Goal: Task Accomplishment & Management: Manage account settings

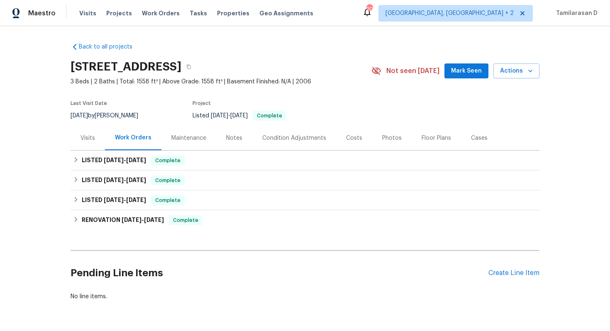
click at [87, 135] on div "Visits" at bounding box center [87, 138] width 15 height 8
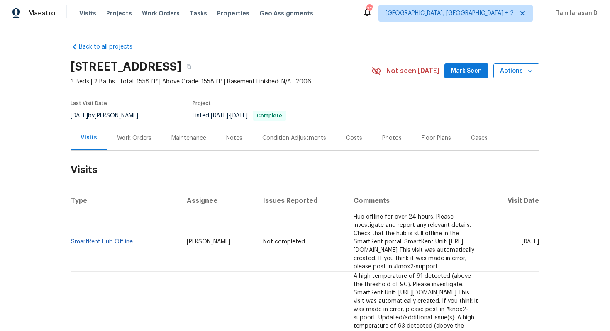
click at [515, 72] on span "Actions" at bounding box center [516, 71] width 33 height 10
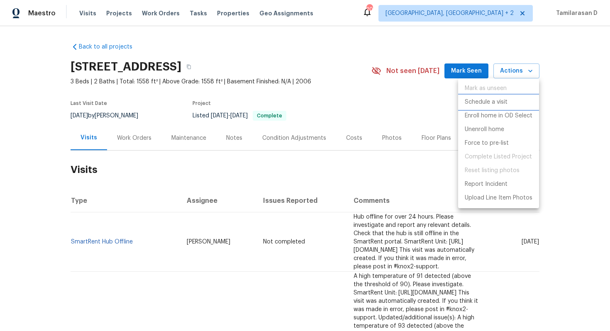
click at [479, 105] on p "Schedule a visit" at bounding box center [486, 102] width 43 height 9
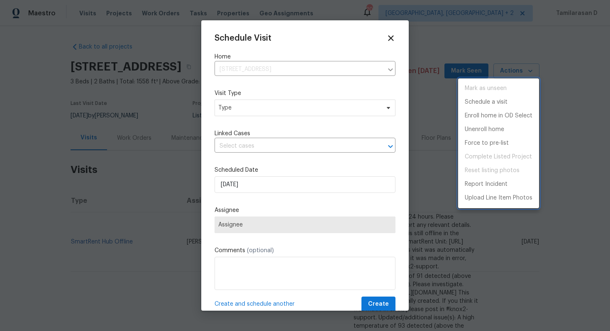
click at [263, 104] on div at bounding box center [305, 165] width 610 height 331
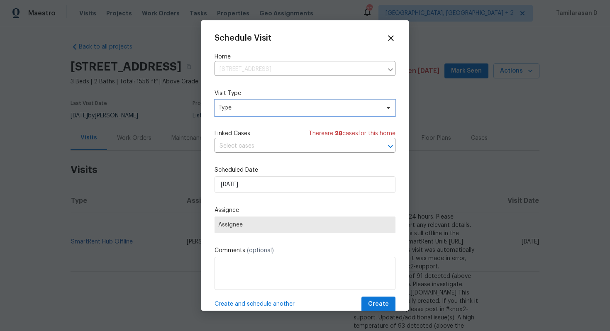
click at [262, 109] on span "Type" at bounding box center [298, 108] width 161 height 8
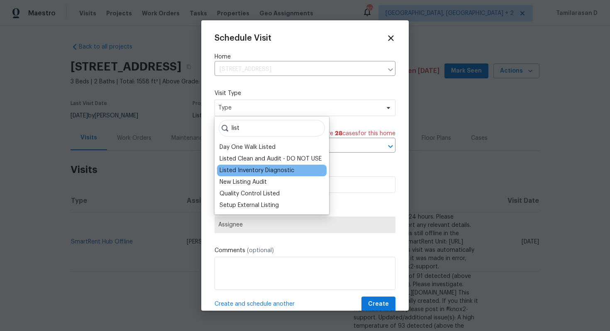
type input "list"
click at [264, 170] on div "Listed Inventory Diagnostic" at bounding box center [256, 170] width 75 height 8
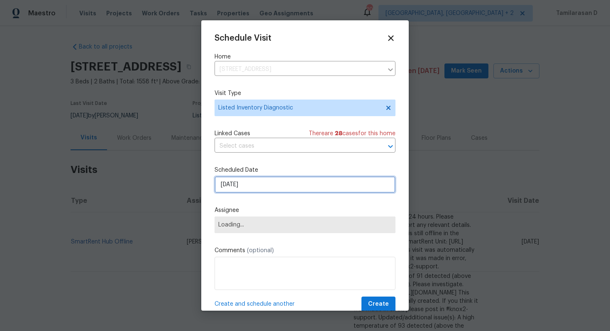
click at [254, 188] on input "[DATE]" at bounding box center [304, 184] width 181 height 17
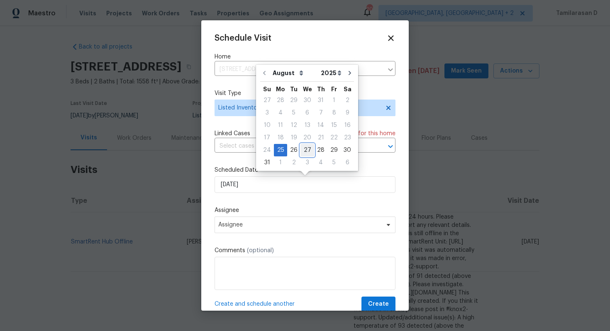
click at [305, 146] on div "27" at bounding box center [307, 150] width 14 height 12
type input "[DATE]"
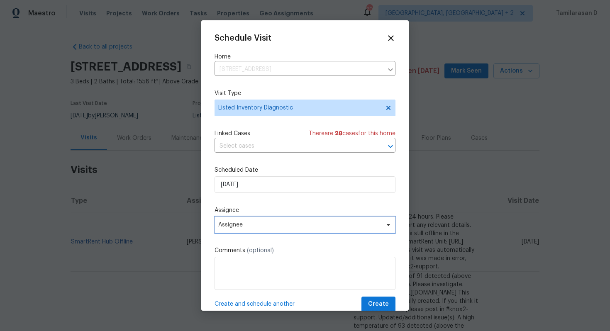
click at [248, 224] on span "Assignee" at bounding box center [299, 225] width 163 height 7
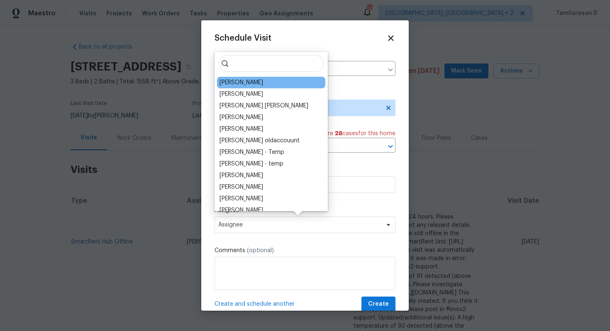
click at [245, 80] on div "[PERSON_NAME]" at bounding box center [241, 82] width 44 height 8
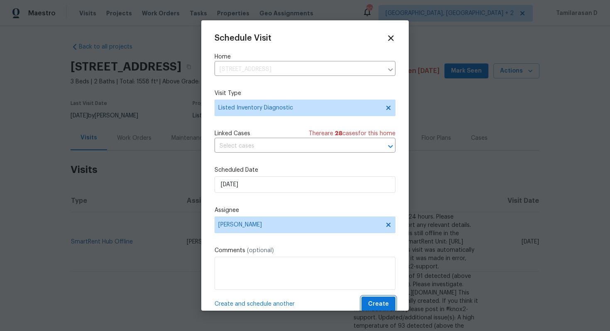
click at [381, 306] on span "Create" at bounding box center [378, 304] width 21 height 10
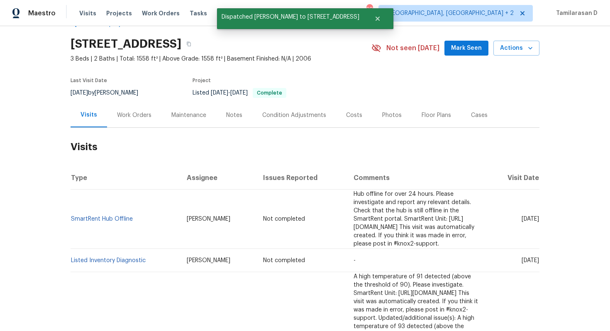
scroll to position [29, 0]
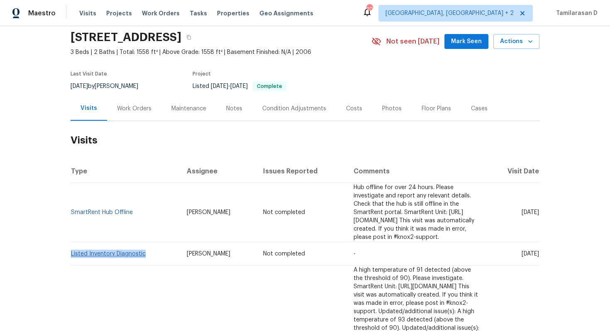
drag, startPoint x: 147, startPoint y: 246, endPoint x: 71, endPoint y: 246, distance: 75.9
click at [71, 246] on td "Listed Inventory Diagnostic" at bounding box center [126, 253] width 110 height 23
copy link "Listed Inventory Diagnostic"
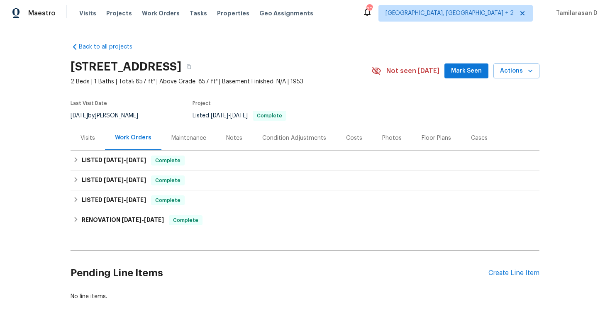
click at [89, 136] on div "Visits" at bounding box center [87, 138] width 15 height 8
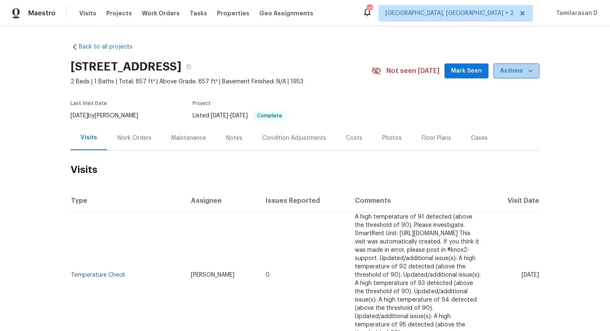
click at [535, 67] on button "Actions" at bounding box center [516, 70] width 46 height 15
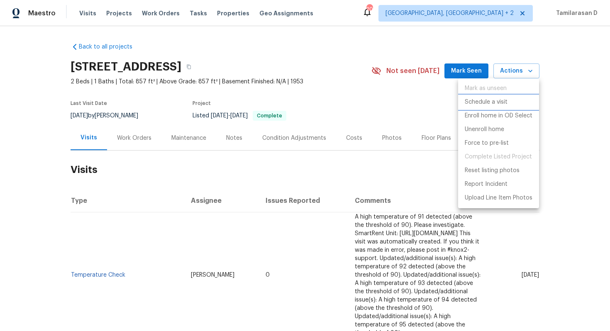
click at [497, 102] on p "Schedule a visit" at bounding box center [486, 102] width 43 height 9
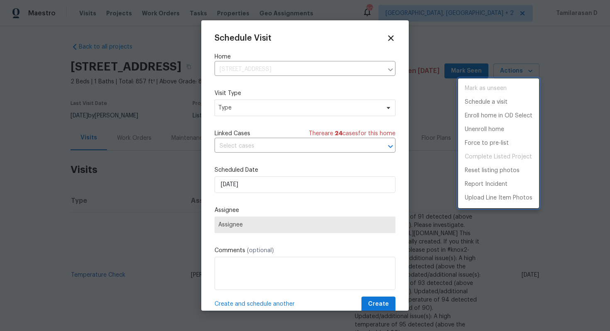
click at [284, 113] on div at bounding box center [305, 165] width 610 height 331
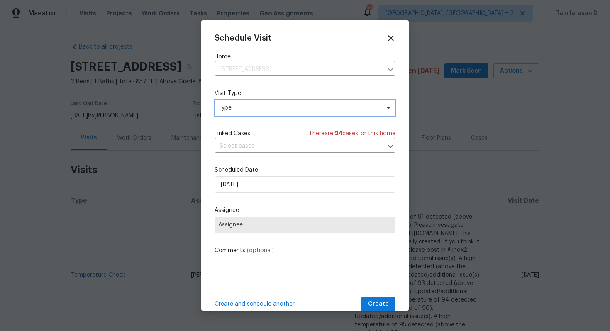
click at [277, 110] on span "Type" at bounding box center [298, 108] width 161 height 8
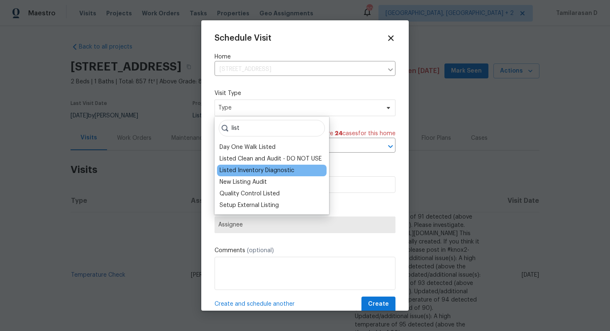
type input "list"
click at [263, 165] on div "Listed Inventory Diagnostic" at bounding box center [272, 171] width 110 height 12
click at [263, 172] on div "Listed Inventory Diagnostic" at bounding box center [256, 170] width 75 height 8
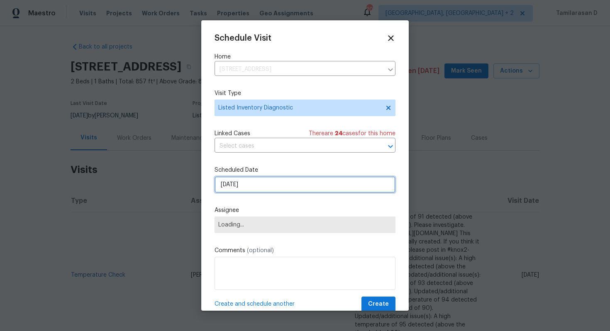
click at [242, 181] on input "[DATE]" at bounding box center [304, 184] width 181 height 17
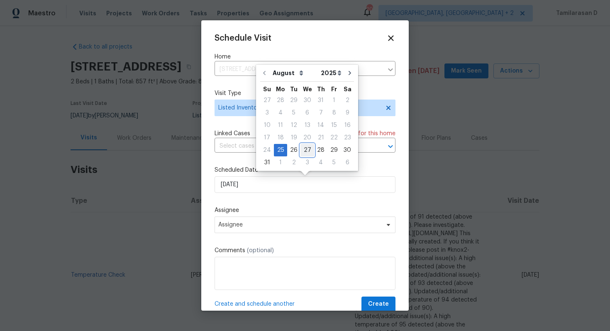
click at [306, 151] on div "27" at bounding box center [307, 150] width 14 height 12
type input "[DATE]"
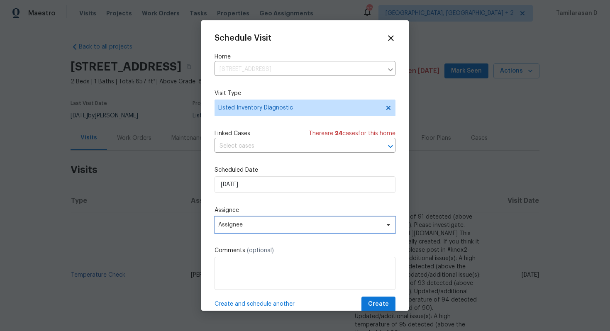
click at [252, 220] on span "Assignee" at bounding box center [304, 225] width 181 height 17
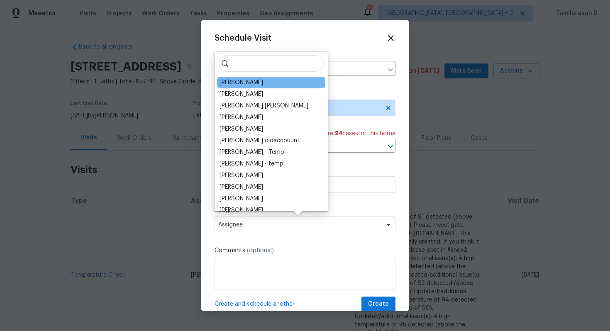
click at [234, 84] on div "[PERSON_NAME]" at bounding box center [241, 82] width 44 height 8
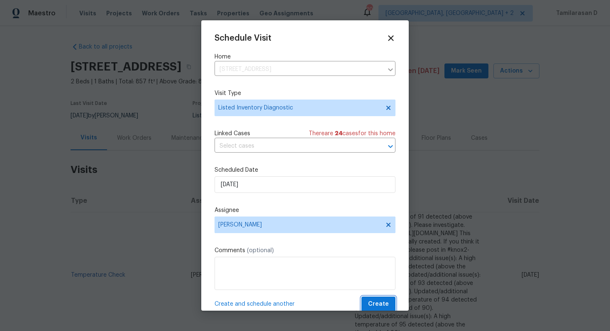
click at [388, 307] on span "Create" at bounding box center [378, 304] width 21 height 10
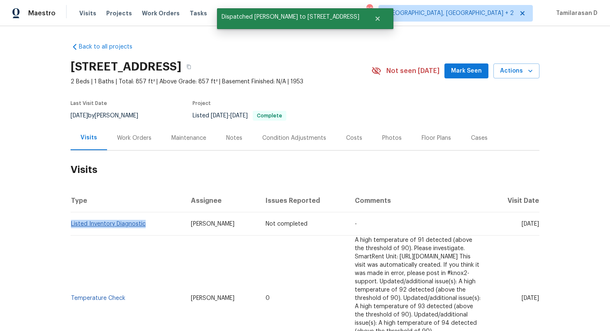
drag, startPoint x: 148, startPoint y: 224, endPoint x: 72, endPoint y: 225, distance: 75.9
click at [72, 225] on td "Listed Inventory Diagnostic" at bounding box center [128, 223] width 114 height 23
copy link "Listed Inventory Diagnostic"
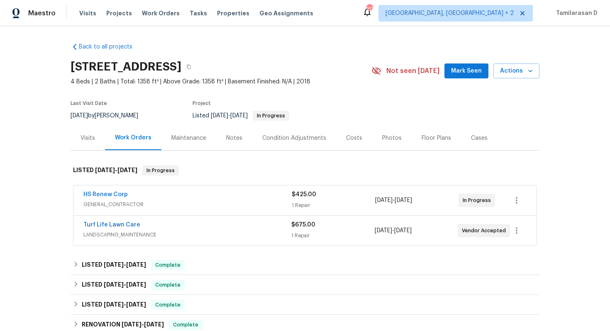
click at [90, 139] on div "Visits" at bounding box center [87, 138] width 15 height 8
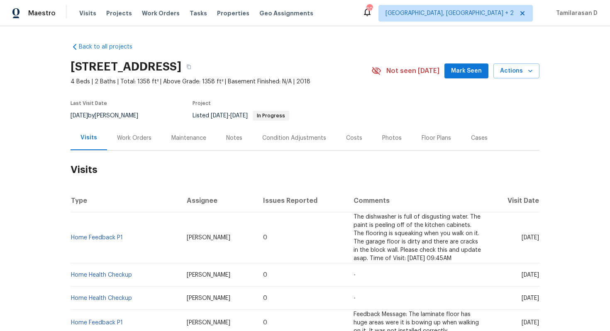
click at [516, 80] on div "[STREET_ADDRESS] 4 Beds | 2 Baths | Total: 1358 ft² | Above Grade: 1358 ft² | B…" at bounding box center [305, 71] width 469 height 30
click at [516, 74] on span "Actions" at bounding box center [516, 71] width 33 height 10
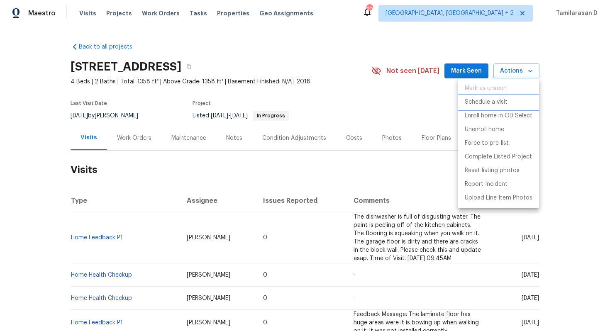
click at [496, 106] on p "Schedule a visit" at bounding box center [486, 102] width 43 height 9
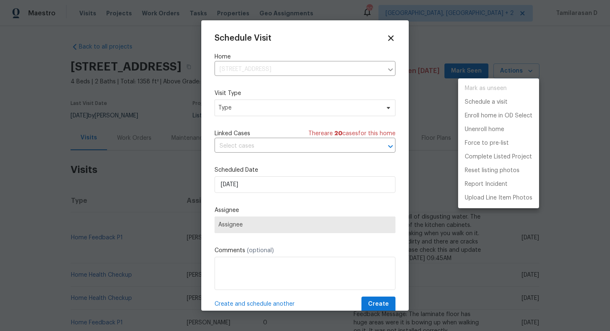
click at [303, 112] on div at bounding box center [305, 165] width 610 height 331
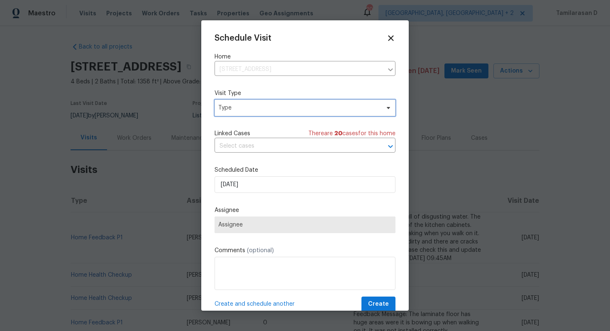
click at [299, 112] on span "Type" at bounding box center [298, 108] width 161 height 8
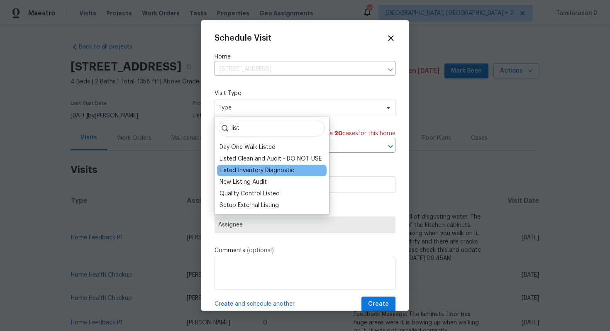
type input "list"
click at [258, 170] on div "Listed Inventory Diagnostic" at bounding box center [256, 170] width 75 height 8
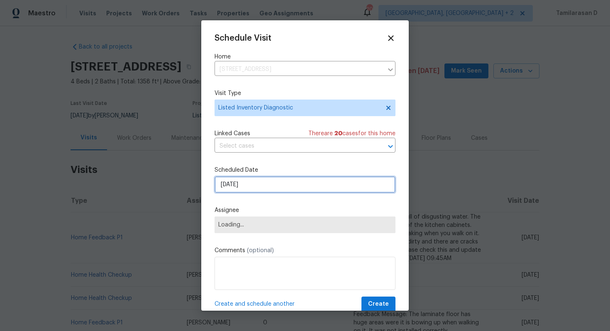
click at [249, 191] on input "[DATE]" at bounding box center [304, 184] width 181 height 17
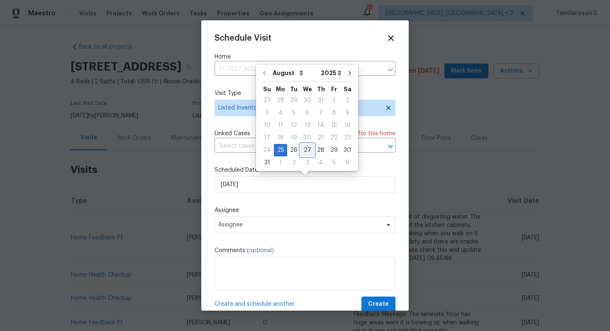
click at [309, 149] on div "27" at bounding box center [307, 150] width 14 height 12
type input "[DATE]"
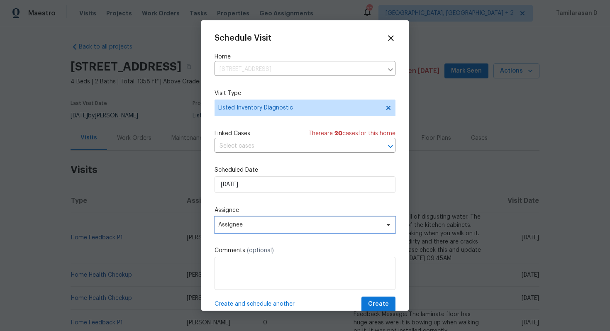
click at [248, 227] on span "Assignee" at bounding box center [299, 225] width 163 height 7
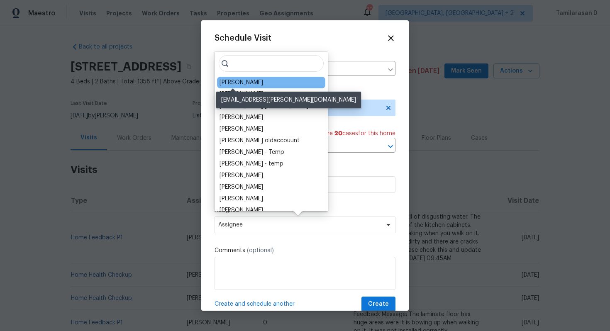
click at [233, 81] on div "[PERSON_NAME]" at bounding box center [241, 82] width 44 height 8
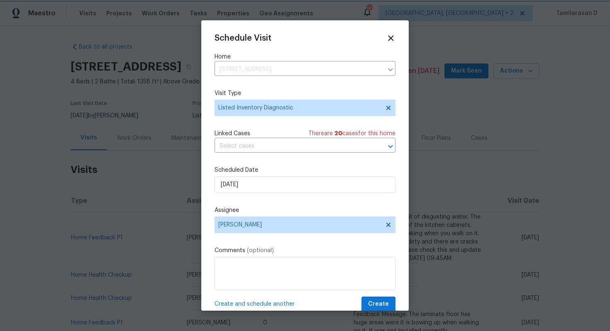
scroll to position [15, 0]
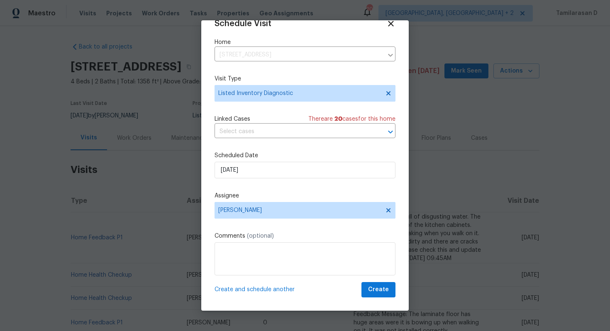
click at [376, 282] on div "Schedule Visit Home 27118 Fernery Ave, Brooksville, FL 34602 ​ Visit Type Liste…" at bounding box center [304, 158] width 181 height 278
click at [378, 286] on span "Create" at bounding box center [378, 290] width 21 height 10
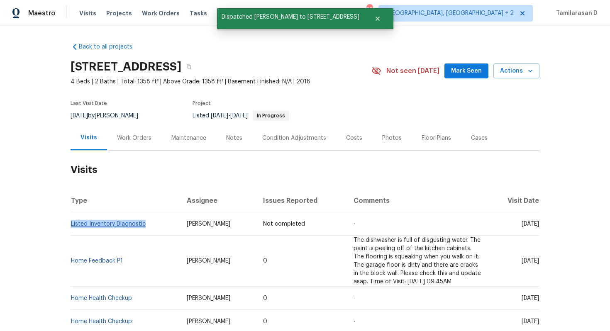
drag, startPoint x: 148, startPoint y: 224, endPoint x: 71, endPoint y: 224, distance: 76.7
click at [71, 224] on td "Listed Inventory Diagnostic" at bounding box center [126, 223] width 110 height 23
copy link "Listed Inventory Diagnostic"
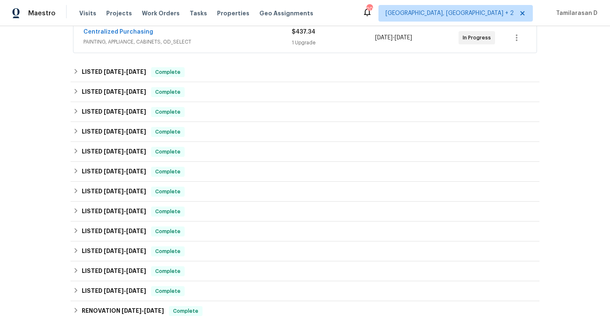
scroll to position [250, 0]
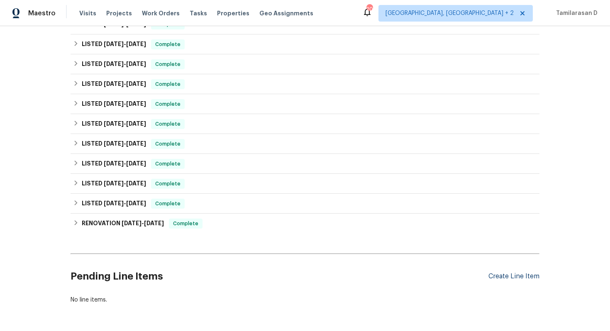
click at [511, 280] on div "Create Line Item" at bounding box center [513, 277] width 51 height 8
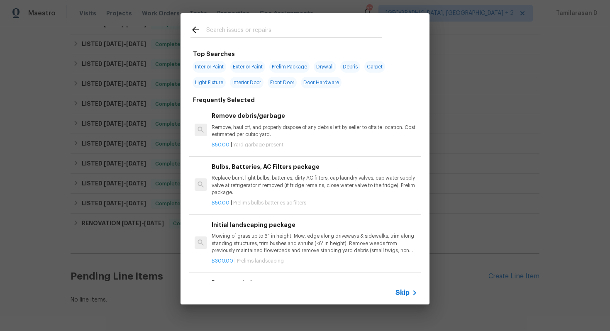
click at [171, 190] on div "Top Searches Interior Paint Exterior Paint Prelim Package Drywall Debris Carpet…" at bounding box center [305, 159] width 610 height 318
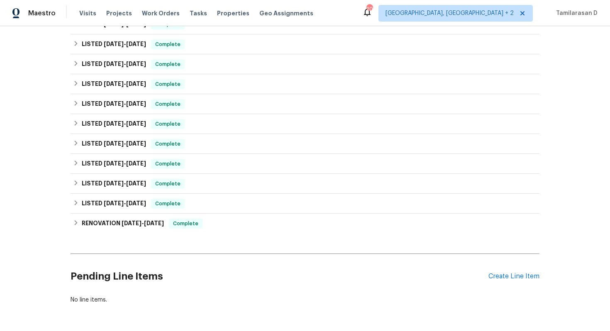
scroll to position [0, 0]
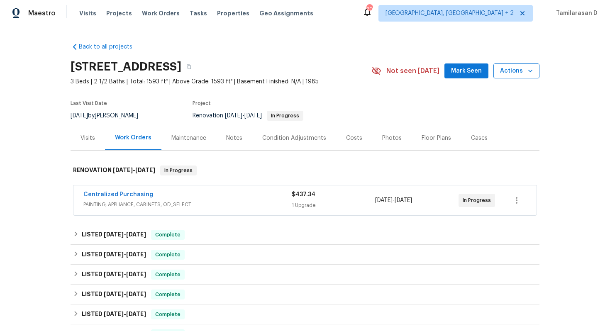
click at [537, 70] on button "Actions" at bounding box center [516, 70] width 46 height 15
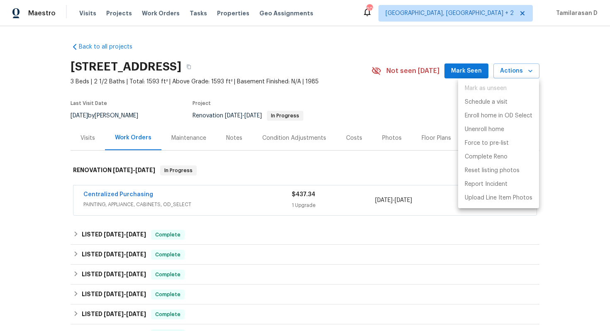
click at [89, 144] on div at bounding box center [305, 165] width 610 height 331
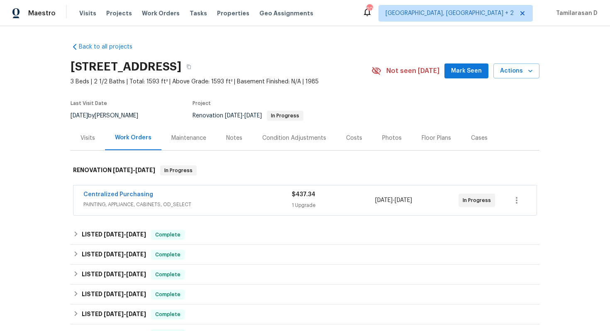
click at [89, 144] on div "Visits" at bounding box center [88, 138] width 34 height 24
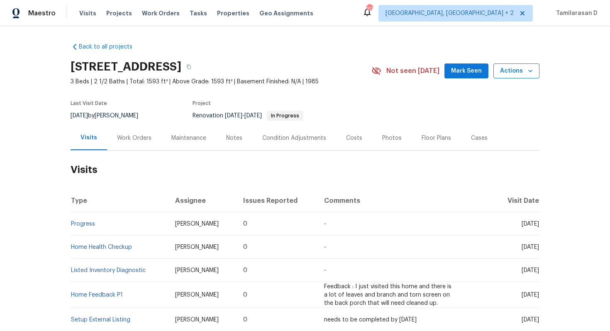
click at [524, 70] on span "Actions" at bounding box center [516, 71] width 33 height 10
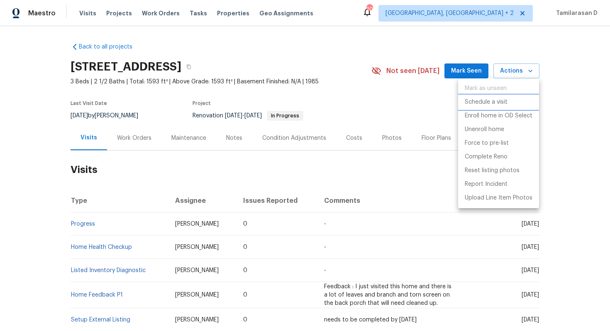
click at [501, 105] on p "Schedule a visit" at bounding box center [486, 102] width 43 height 9
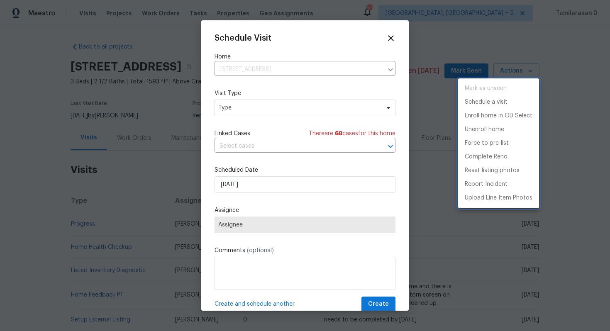
click at [248, 112] on div at bounding box center [305, 165] width 610 height 331
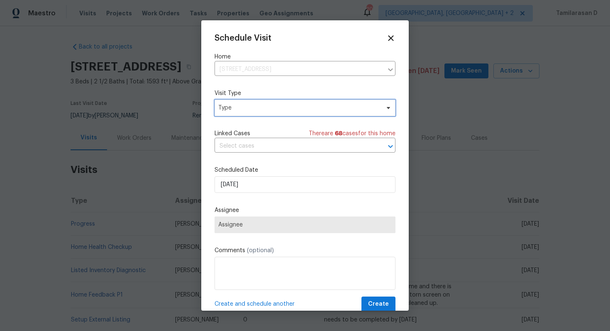
click at [248, 112] on span "Type" at bounding box center [304, 108] width 181 height 17
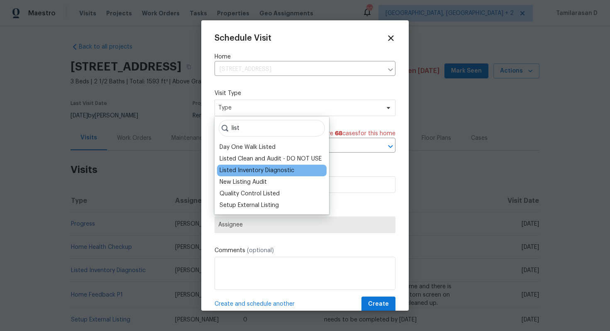
type input "list"
click at [259, 169] on div "Listed Inventory Diagnostic" at bounding box center [256, 170] width 75 height 8
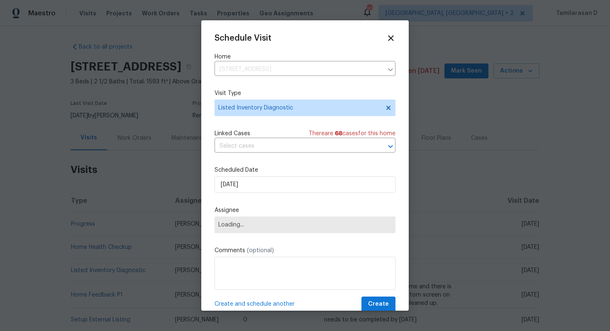
click at [250, 197] on div "Schedule Visit Home 2011 Arbor Dr, Clearwater, FL 33760 ​ Visit Type Listed Inv…" at bounding box center [304, 173] width 181 height 278
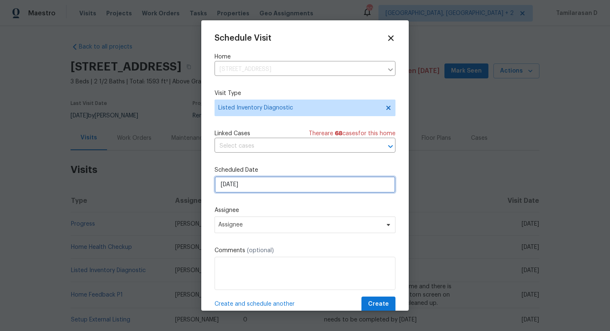
click at [255, 190] on input "[DATE]" at bounding box center [304, 184] width 181 height 17
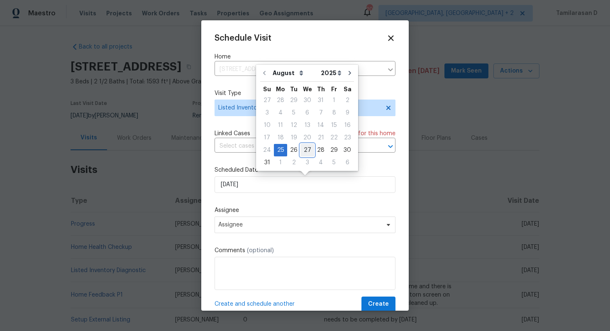
click at [302, 151] on div "27" at bounding box center [307, 150] width 14 height 12
type input "[DATE]"
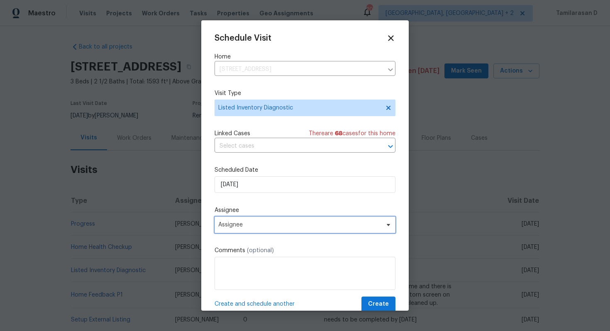
click at [248, 222] on span "Assignee" at bounding box center [299, 225] width 163 height 7
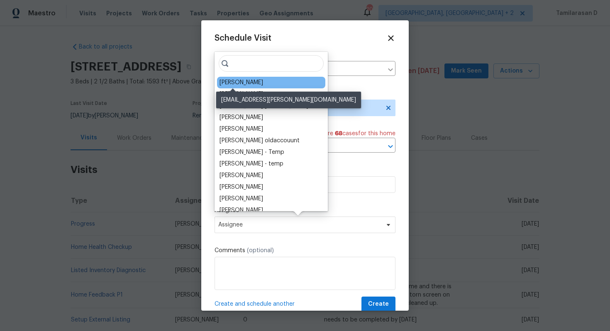
click at [236, 85] on div "[PERSON_NAME]" at bounding box center [241, 82] width 44 height 8
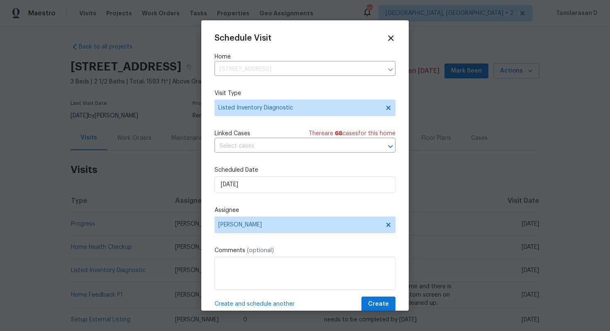
click at [385, 296] on div "Schedule Visit Home 2011 Arbor Dr, Clearwater, FL 33760 ​ Visit Type Listed Inv…" at bounding box center [304, 173] width 181 height 278
click at [381, 303] on span "Create" at bounding box center [378, 304] width 21 height 10
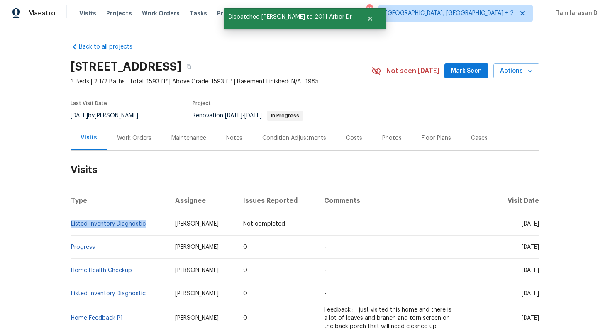
drag, startPoint x: 149, startPoint y: 224, endPoint x: 71, endPoint y: 223, distance: 77.2
click at [71, 223] on td "Listed Inventory Diagnostic" at bounding box center [120, 223] width 98 height 23
copy link "Listed Inventory Diagnostic"
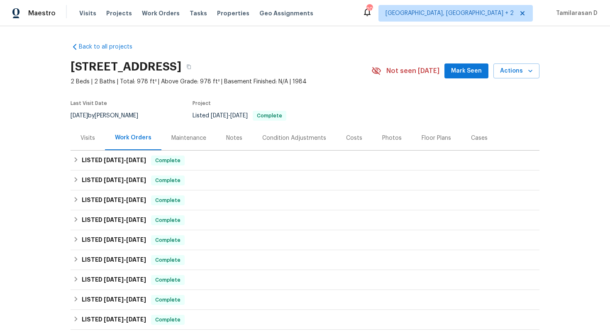
click at [95, 140] on div "Visits" at bounding box center [88, 138] width 34 height 24
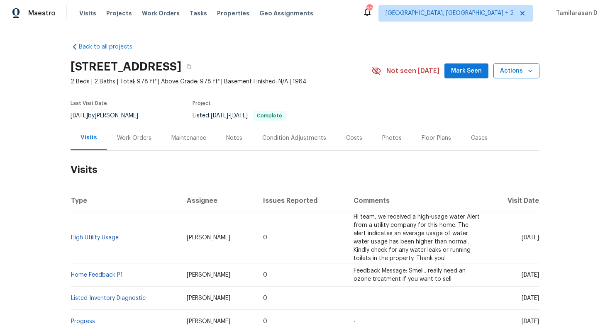
click at [523, 73] on span "Actions" at bounding box center [516, 71] width 33 height 10
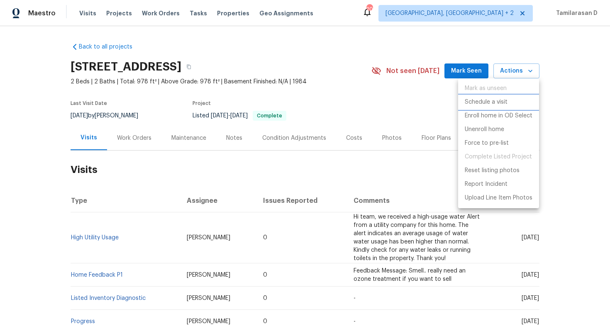
click at [502, 103] on p "Schedule a visit" at bounding box center [486, 102] width 43 height 9
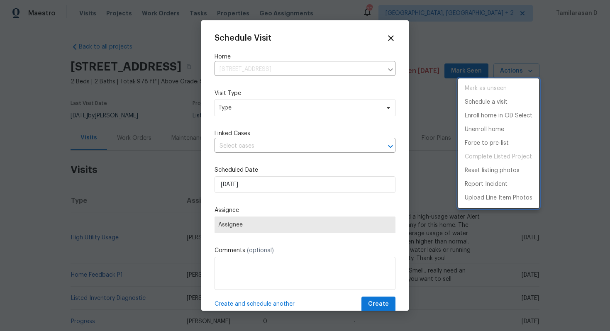
click at [240, 107] on div at bounding box center [305, 165] width 610 height 331
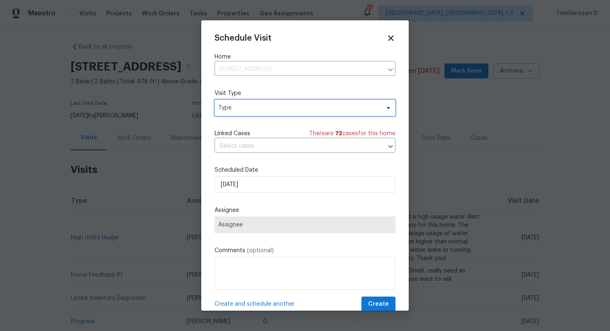
click at [240, 107] on span "Type" at bounding box center [298, 108] width 161 height 8
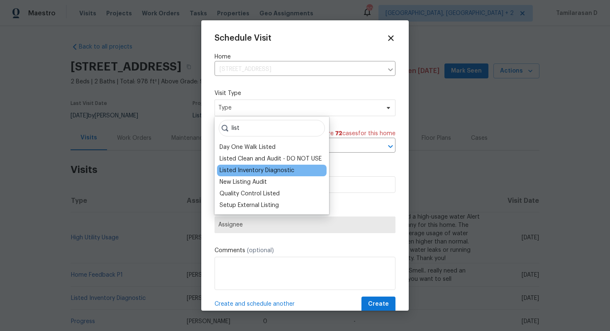
type input "list"
click at [244, 173] on div "Listed Inventory Diagnostic" at bounding box center [256, 170] width 75 height 8
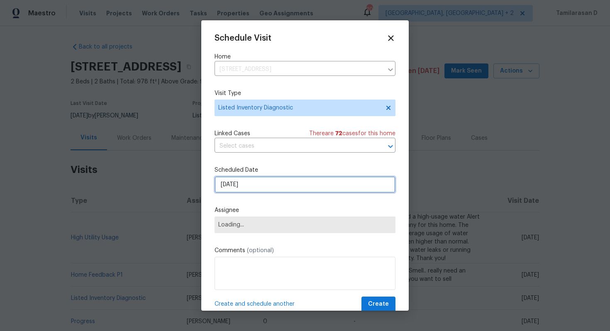
click at [257, 185] on input "[DATE]" at bounding box center [304, 184] width 181 height 17
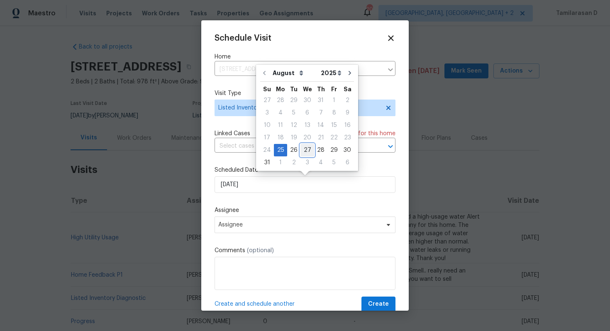
click at [301, 146] on div "27" at bounding box center [307, 150] width 14 height 12
type input "[DATE]"
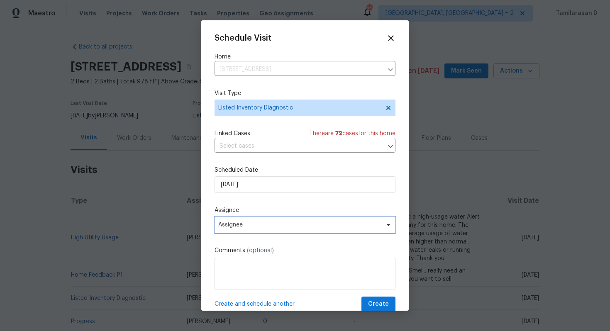
click at [258, 226] on span "Assignee" at bounding box center [299, 225] width 163 height 7
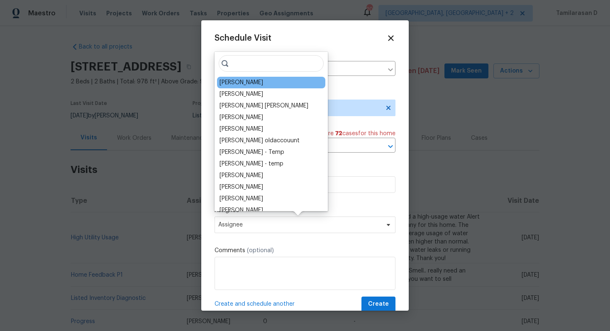
click at [242, 87] on div "[PERSON_NAME]" at bounding box center [271, 83] width 108 height 12
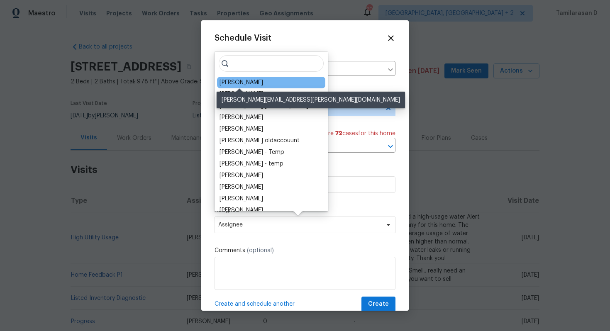
click at [240, 84] on div "[PERSON_NAME]" at bounding box center [241, 82] width 44 height 8
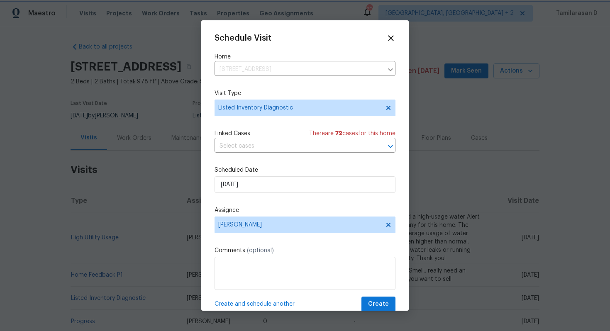
scroll to position [15, 0]
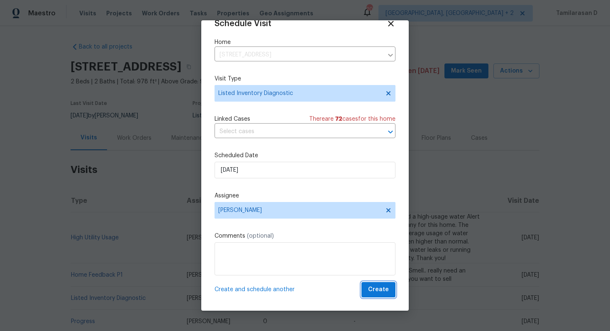
click at [378, 290] on span "Create" at bounding box center [378, 290] width 21 height 10
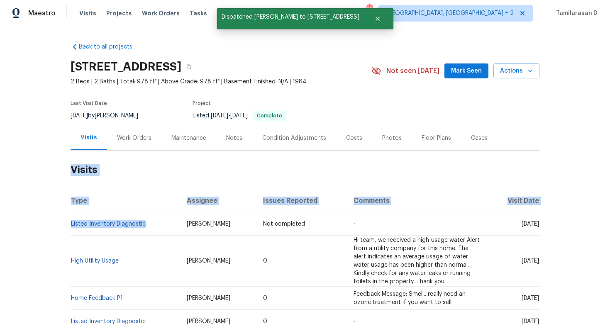
drag, startPoint x: 146, startPoint y: 224, endPoint x: 70, endPoint y: 223, distance: 75.5
click at [70, 223] on div "Back to all projects 7087 Spinnaker Blvd, Englewood, FL 34224 2 Beds | 2 Baths …" at bounding box center [305, 178] width 610 height 305
click at [135, 195] on th "Type" at bounding box center [126, 200] width 110 height 23
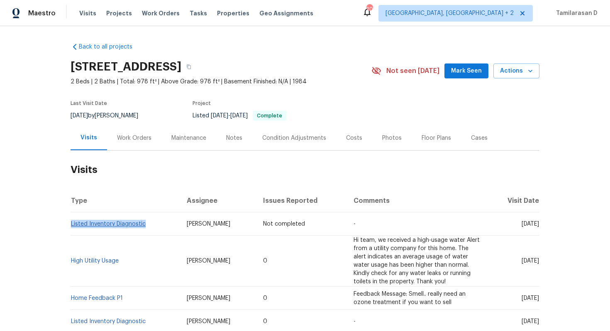
drag, startPoint x: 149, startPoint y: 225, endPoint x: 71, endPoint y: 226, distance: 78.0
click at [71, 226] on td "Listed Inventory Diagnostic" at bounding box center [126, 223] width 110 height 23
copy link "Listed Inventory Diagnostic"
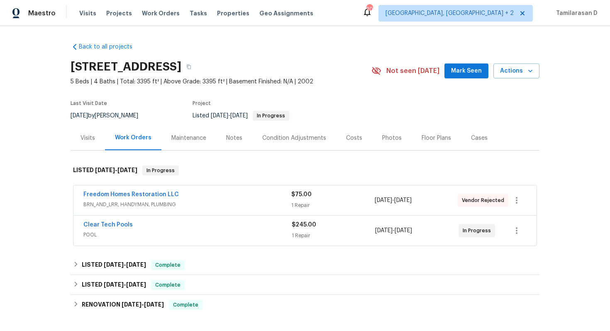
click at [78, 138] on div "Visits" at bounding box center [88, 138] width 34 height 24
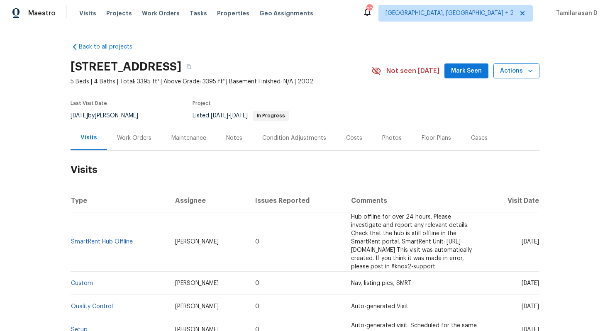
click at [521, 71] on span "Actions" at bounding box center [516, 71] width 33 height 10
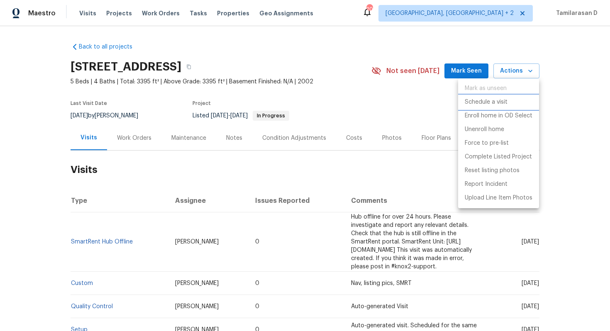
click at [494, 105] on p "Schedule a visit" at bounding box center [486, 102] width 43 height 9
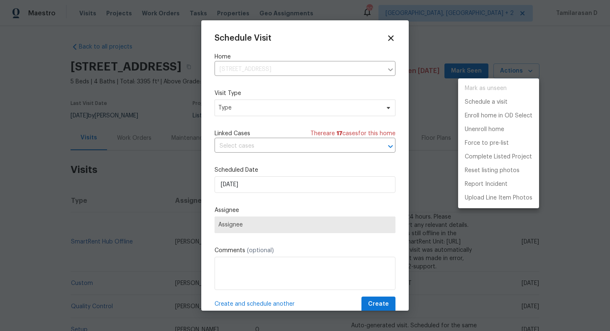
click at [251, 103] on div at bounding box center [305, 165] width 610 height 331
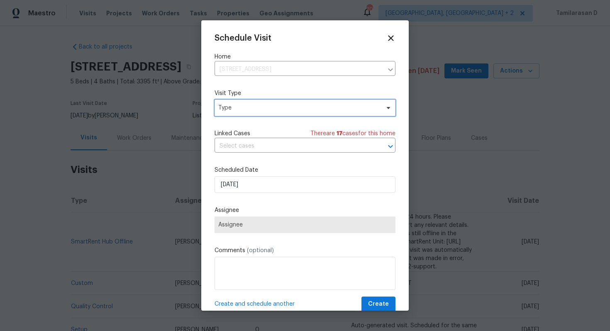
click at [251, 109] on span "Type" at bounding box center [298, 108] width 161 height 8
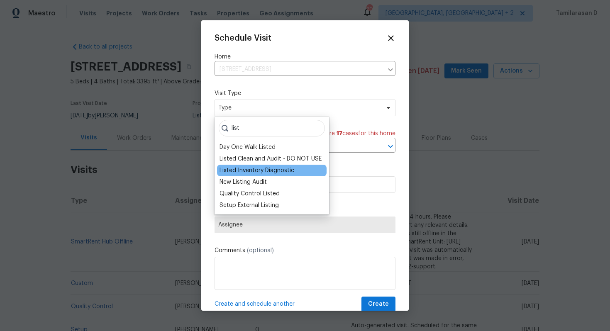
type input "list"
click at [269, 173] on div "Listed Inventory Diagnostic" at bounding box center [256, 170] width 75 height 8
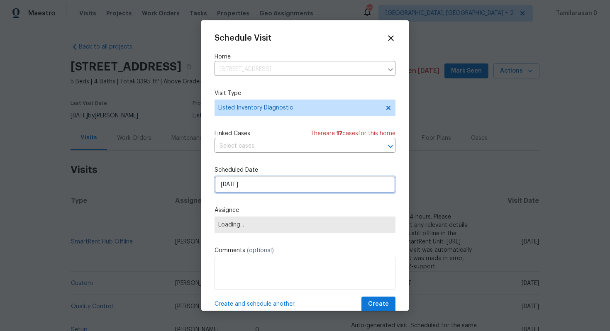
click at [246, 183] on input "[DATE]" at bounding box center [304, 184] width 181 height 17
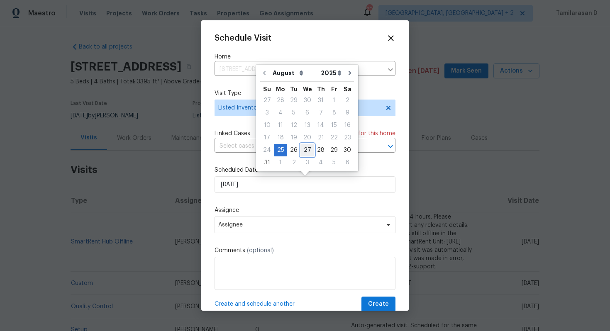
click at [302, 146] on div "27" at bounding box center [307, 150] width 14 height 12
type input "[DATE]"
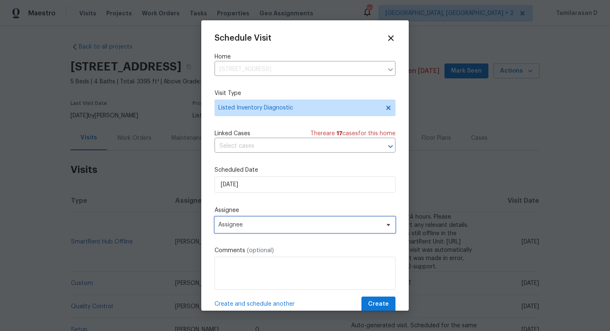
click at [248, 227] on span "Assignee" at bounding box center [299, 225] width 163 height 7
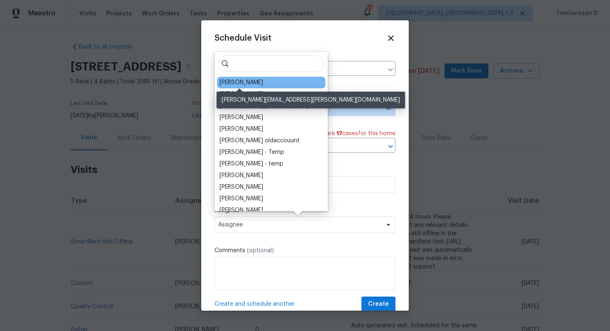
click at [242, 86] on div "[PERSON_NAME]" at bounding box center [241, 82] width 44 height 8
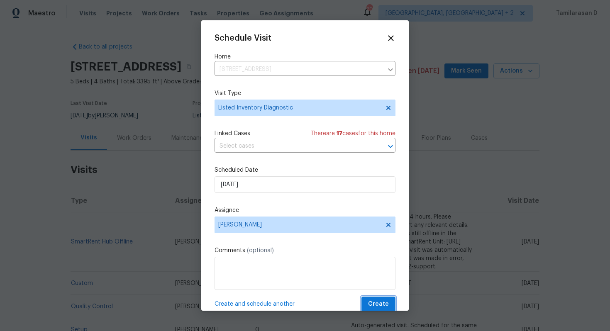
click at [380, 302] on span "Create" at bounding box center [378, 304] width 21 height 10
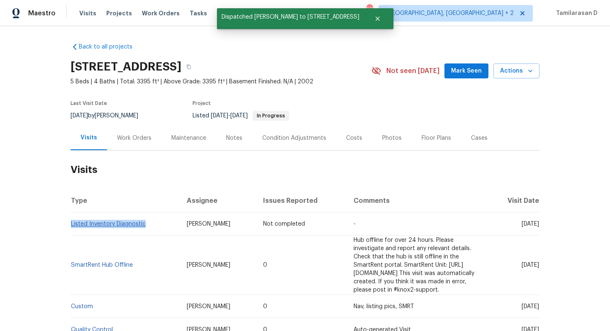
drag, startPoint x: 145, startPoint y: 224, endPoint x: 71, endPoint y: 223, distance: 74.7
click at [71, 223] on td "Listed Inventory Diagnostic" at bounding box center [126, 223] width 110 height 23
copy link "Listed Inventory Diagnostic"
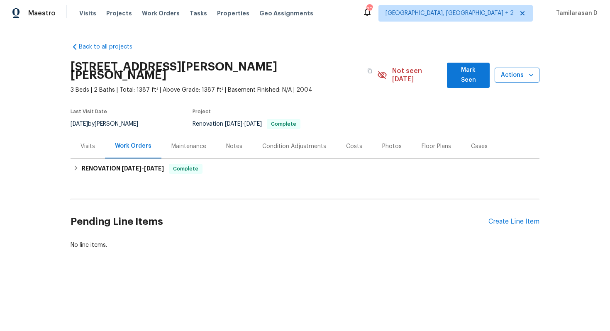
click at [522, 73] on span "Actions" at bounding box center [517, 75] width 32 height 10
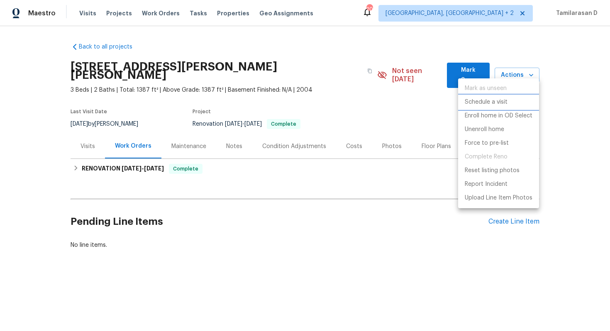
click at [492, 104] on p "Schedule a visit" at bounding box center [486, 102] width 43 height 9
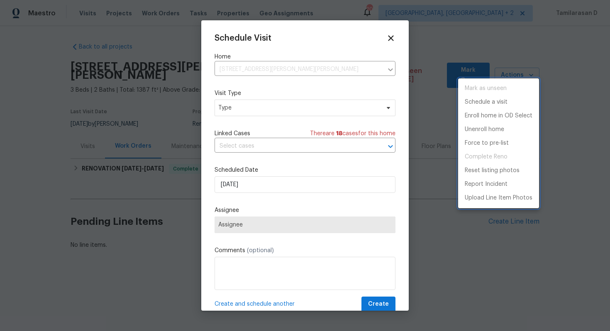
click at [261, 107] on div at bounding box center [305, 165] width 610 height 331
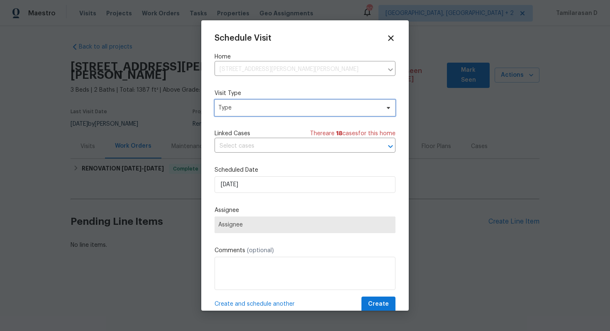
click at [263, 108] on span "Type" at bounding box center [298, 108] width 161 height 8
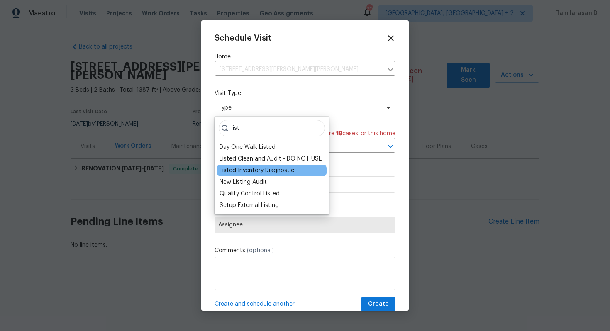
type input "list"
click at [257, 170] on div "Listed Inventory Diagnostic" at bounding box center [256, 170] width 75 height 8
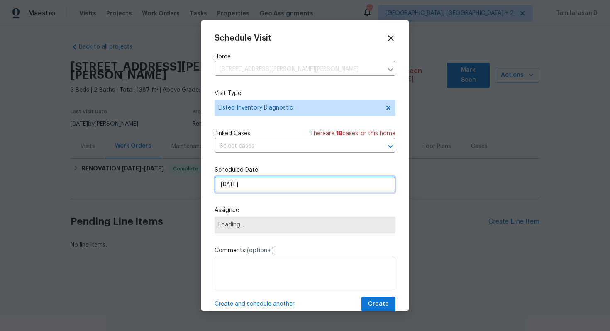
click at [243, 182] on input "[DATE]" at bounding box center [304, 184] width 181 height 17
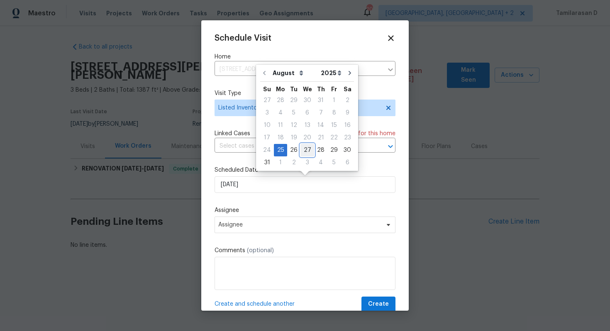
click at [301, 151] on div "27" at bounding box center [307, 150] width 14 height 12
type input "[DATE]"
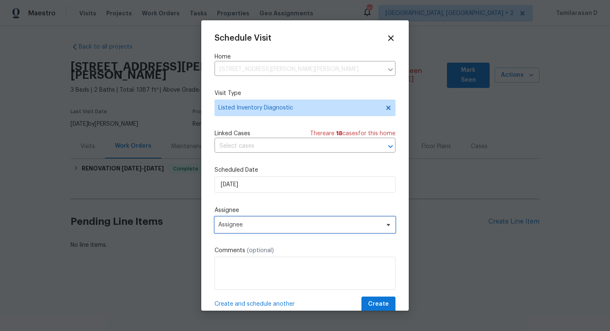
click at [251, 223] on span "Assignee" at bounding box center [299, 225] width 163 height 7
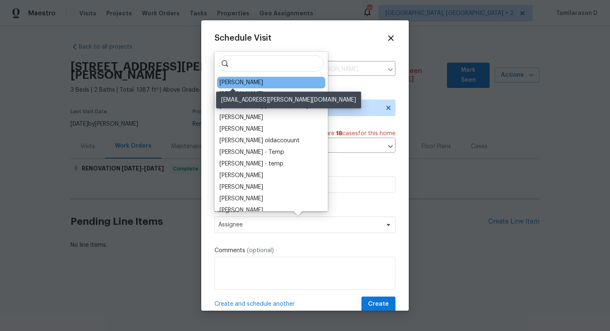
click at [240, 83] on div "[PERSON_NAME]" at bounding box center [241, 82] width 44 height 8
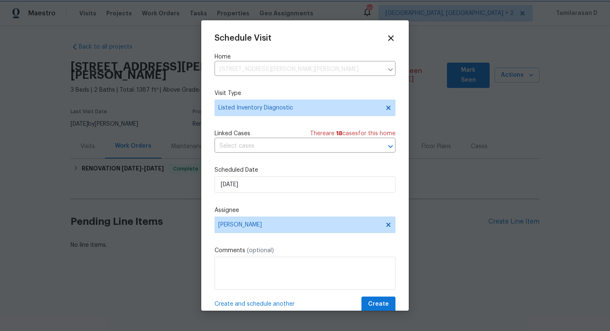
scroll to position [15, 0]
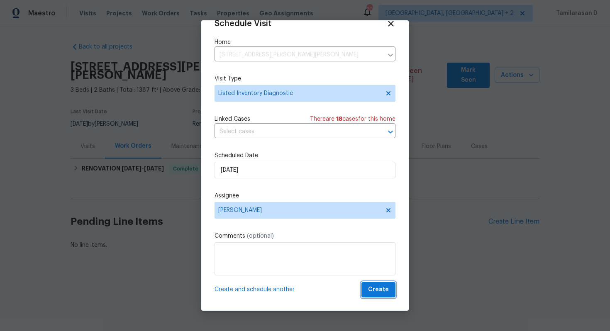
click at [382, 289] on span "Create" at bounding box center [378, 290] width 21 height 10
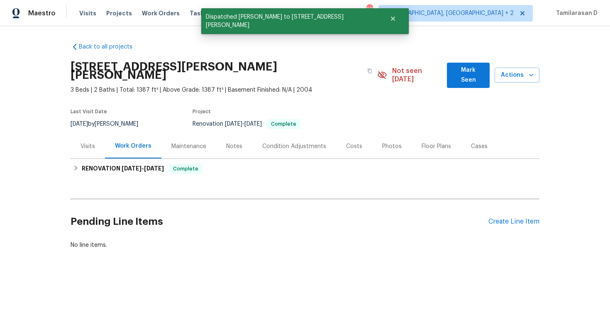
click at [81, 143] on div "Visits" at bounding box center [88, 146] width 34 height 24
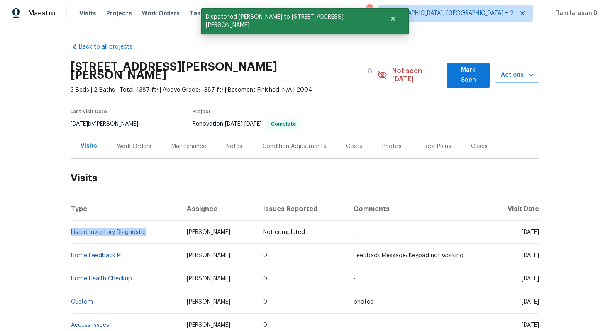
drag, startPoint x: 147, startPoint y: 224, endPoint x: 71, endPoint y: 224, distance: 76.7
click at [71, 224] on td "Listed Inventory Diagnostic" at bounding box center [126, 232] width 110 height 23
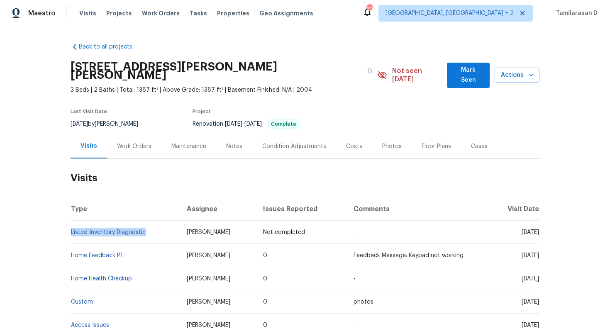
copy link "Listed Inventory Diagnostic"
